Goal: Navigation & Orientation: Find specific page/section

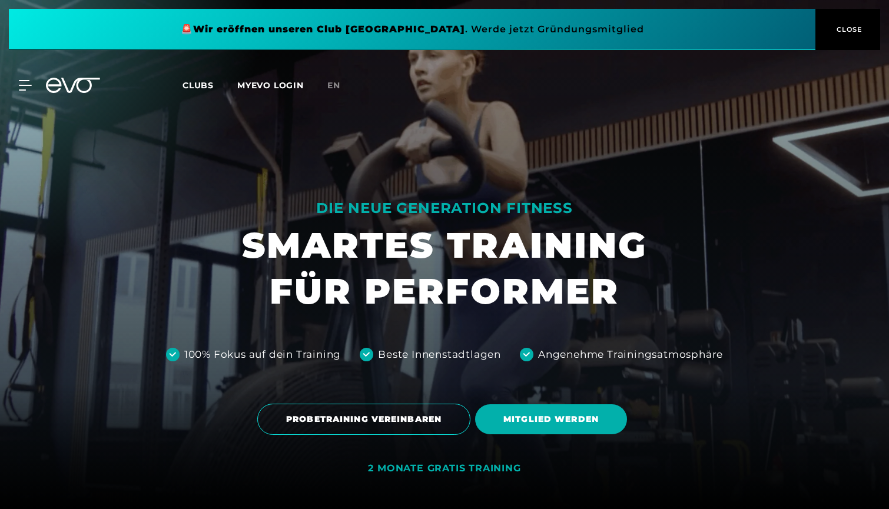
click at [207, 87] on span "Clubs" at bounding box center [198, 85] width 31 height 11
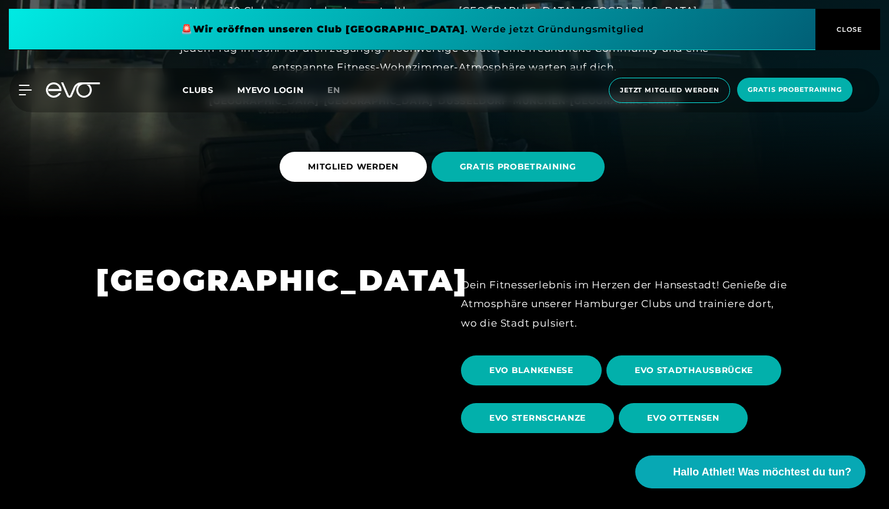
scroll to position [299, 0]
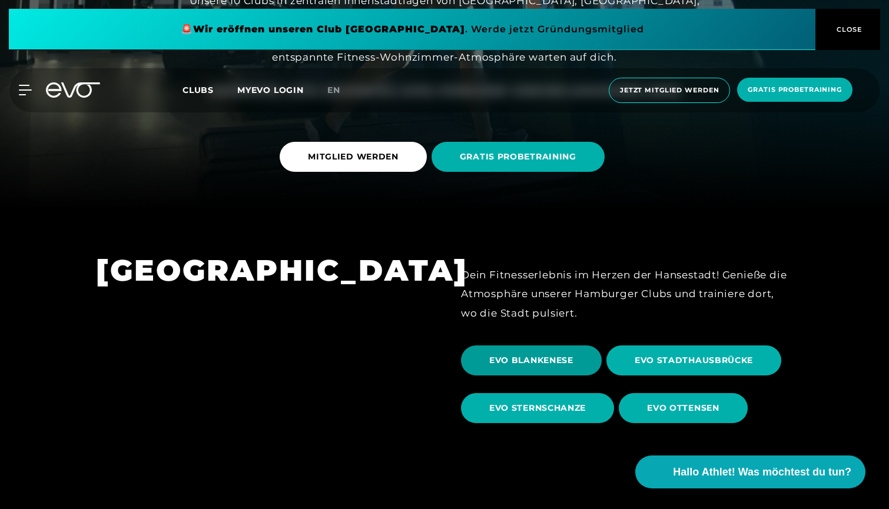
click at [519, 365] on span "EVO BLANKENESE" at bounding box center [531, 360] width 84 height 12
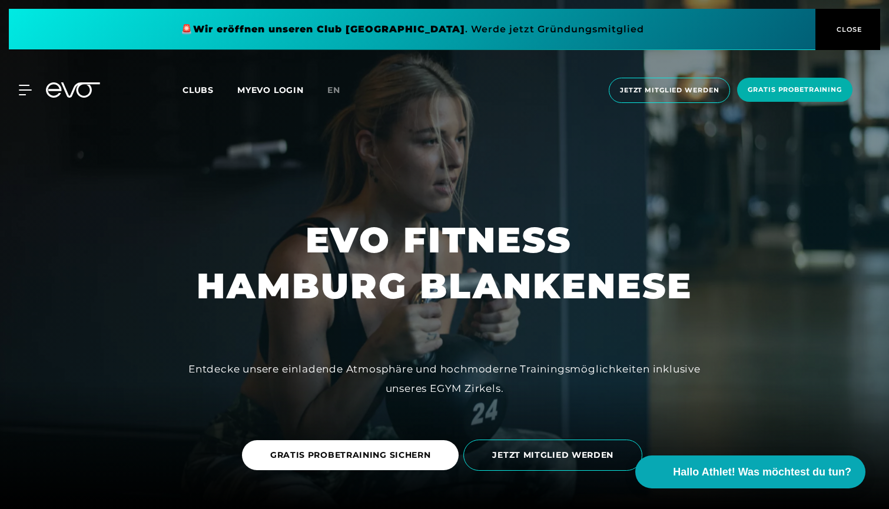
click at [192, 91] on span "Clubs" at bounding box center [198, 90] width 31 height 11
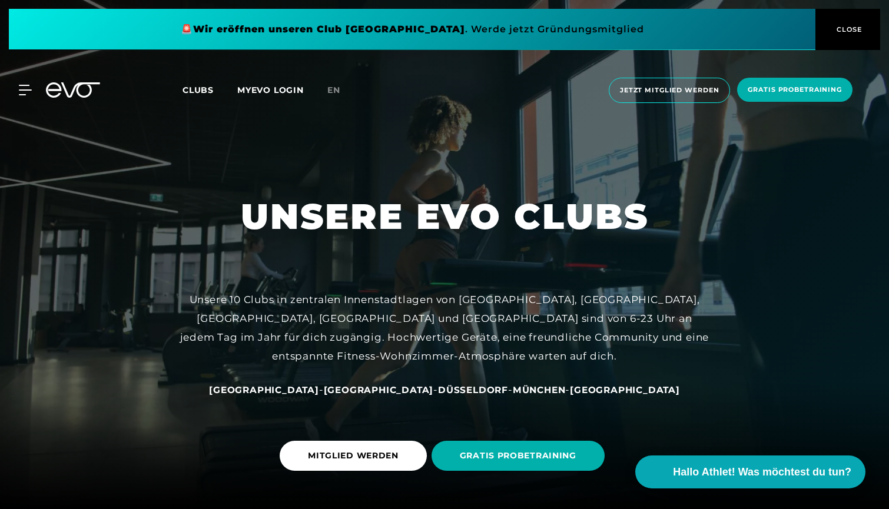
click at [497, 383] on div "[GEOGRAPHIC_DATA] - [GEOGRAPHIC_DATA] - [GEOGRAPHIC_DATA] - [GEOGRAPHIC_DATA] -…" at bounding box center [445, 389] width 530 height 19
click at [513, 388] on span "München" at bounding box center [539, 389] width 53 height 11
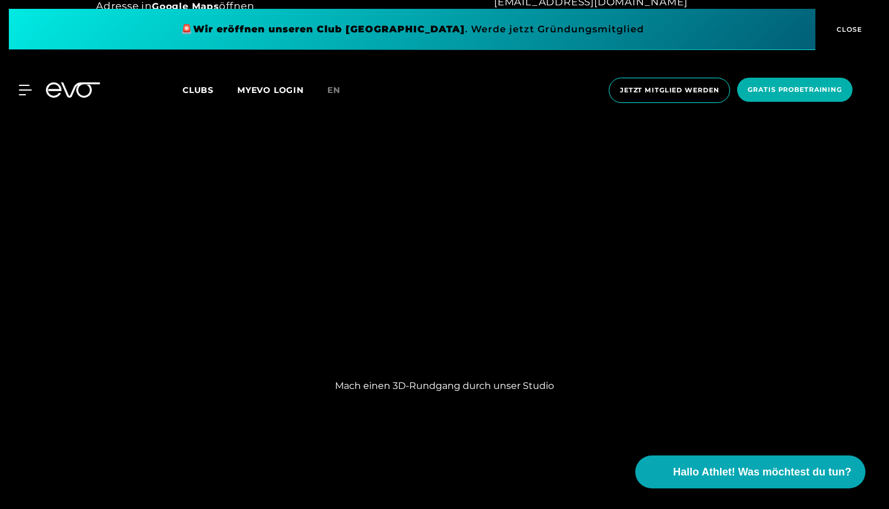
scroll to position [1043, 0]
click at [639, 115] on div "MyEVO Login Über EVO Mitgliedschaften Probetraining TAGESPASS EVO Studios [GEOG…" at bounding box center [444, 90] width 889 height 63
click at [668, 118] on div "MyEVO Login Über EVO Mitgliedschaften Probetraining TAGESPASS EVO Studios [GEOG…" at bounding box center [444, 90] width 889 height 63
click at [666, 117] on div "MyEVO Login Über EVO Mitgliedschaften Probetraining TAGESPASS EVO Studios [GEOG…" at bounding box center [444, 90] width 889 height 63
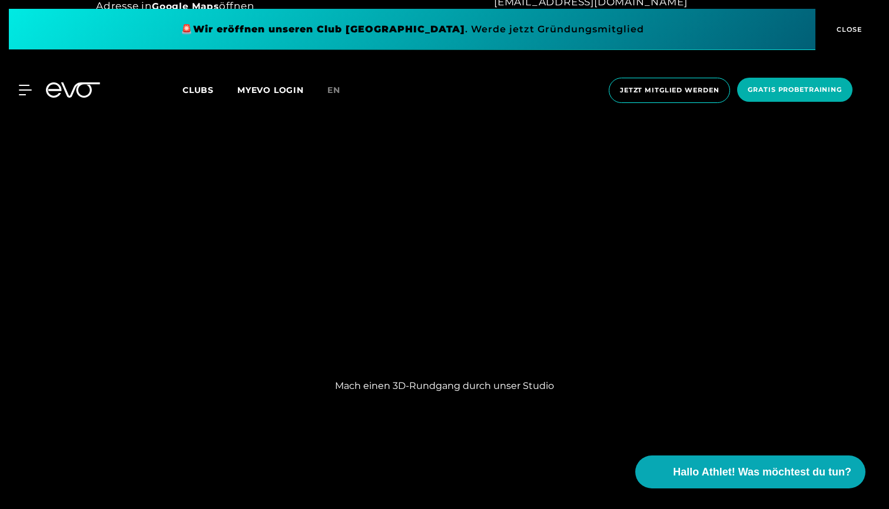
click at [666, 120] on div "MyEVO Login Über EVO Mitgliedschaften Probetraining TAGESPASS EVO Studios [GEOG…" at bounding box center [444, 90] width 889 height 63
click at [666, 115] on div "MyEVO Login Über EVO Mitgliedschaften Probetraining TAGESPASS EVO Studios [GEOG…" at bounding box center [444, 90] width 889 height 63
click at [671, 115] on div "MyEVO Login Über EVO Mitgliedschaften Probetraining TAGESPASS EVO Studios [GEOG…" at bounding box center [444, 90] width 889 height 63
click at [662, 120] on div "MyEVO Login Über EVO Mitgliedschaften Probetraining TAGESPASS EVO Studios [GEOG…" at bounding box center [444, 90] width 889 height 63
click at [669, 120] on div "MyEVO Login Über EVO Mitgliedschaften Probetraining TAGESPASS EVO Studios [GEOG…" at bounding box center [444, 90] width 889 height 63
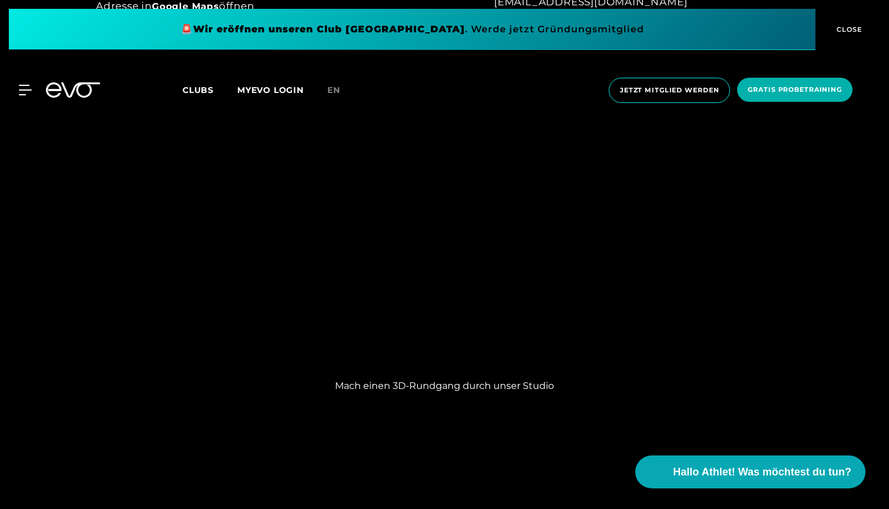
click at [666, 119] on div "MyEVO Login Über EVO Mitgliedschaften Probetraining TAGESPASS EVO Studios [GEOG…" at bounding box center [444, 90] width 889 height 63
